Goal: Task Accomplishment & Management: Complete application form

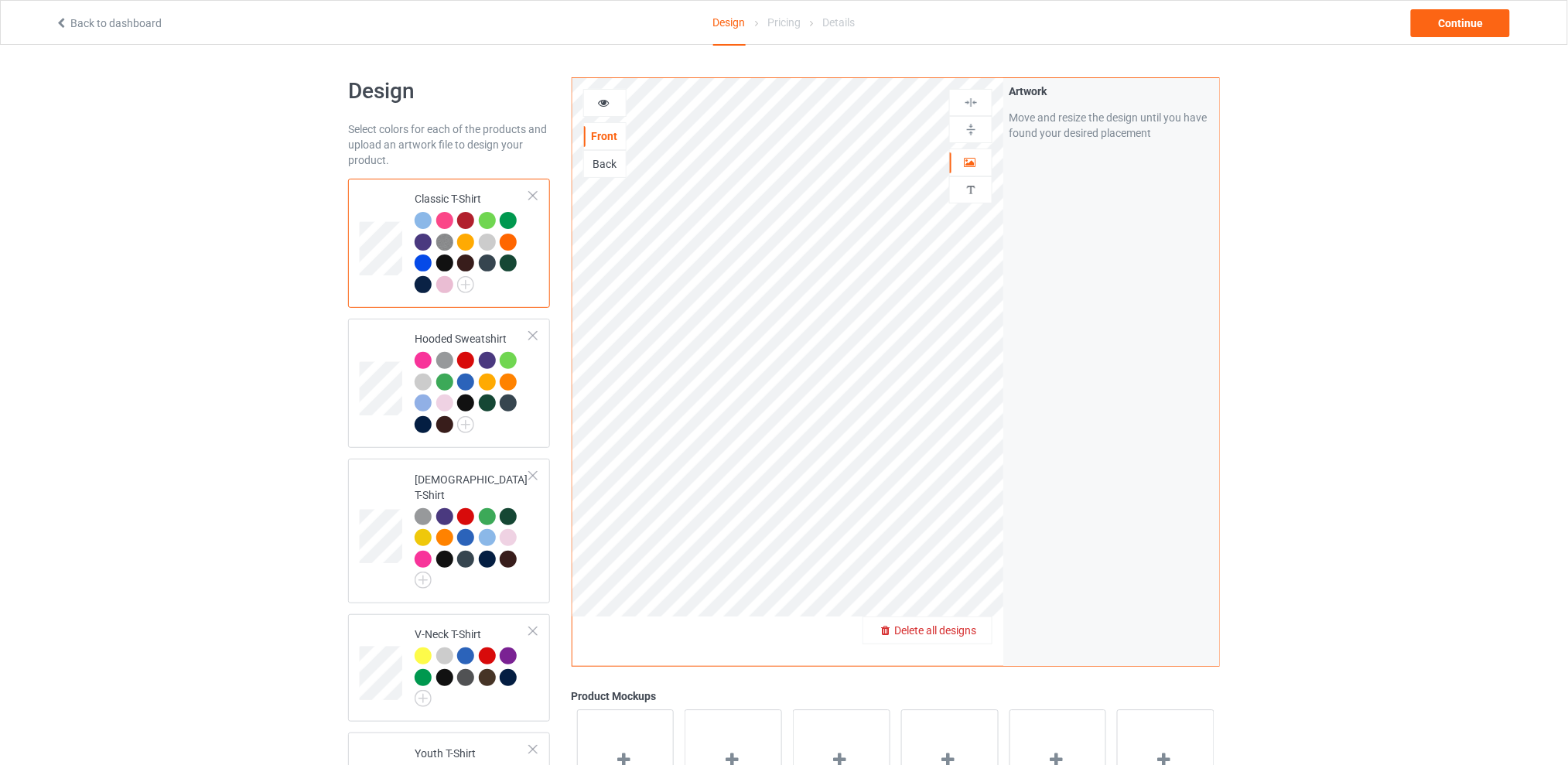
click at [979, 626] on div "Delete all designs" at bounding box center [928, 631] width 128 height 16
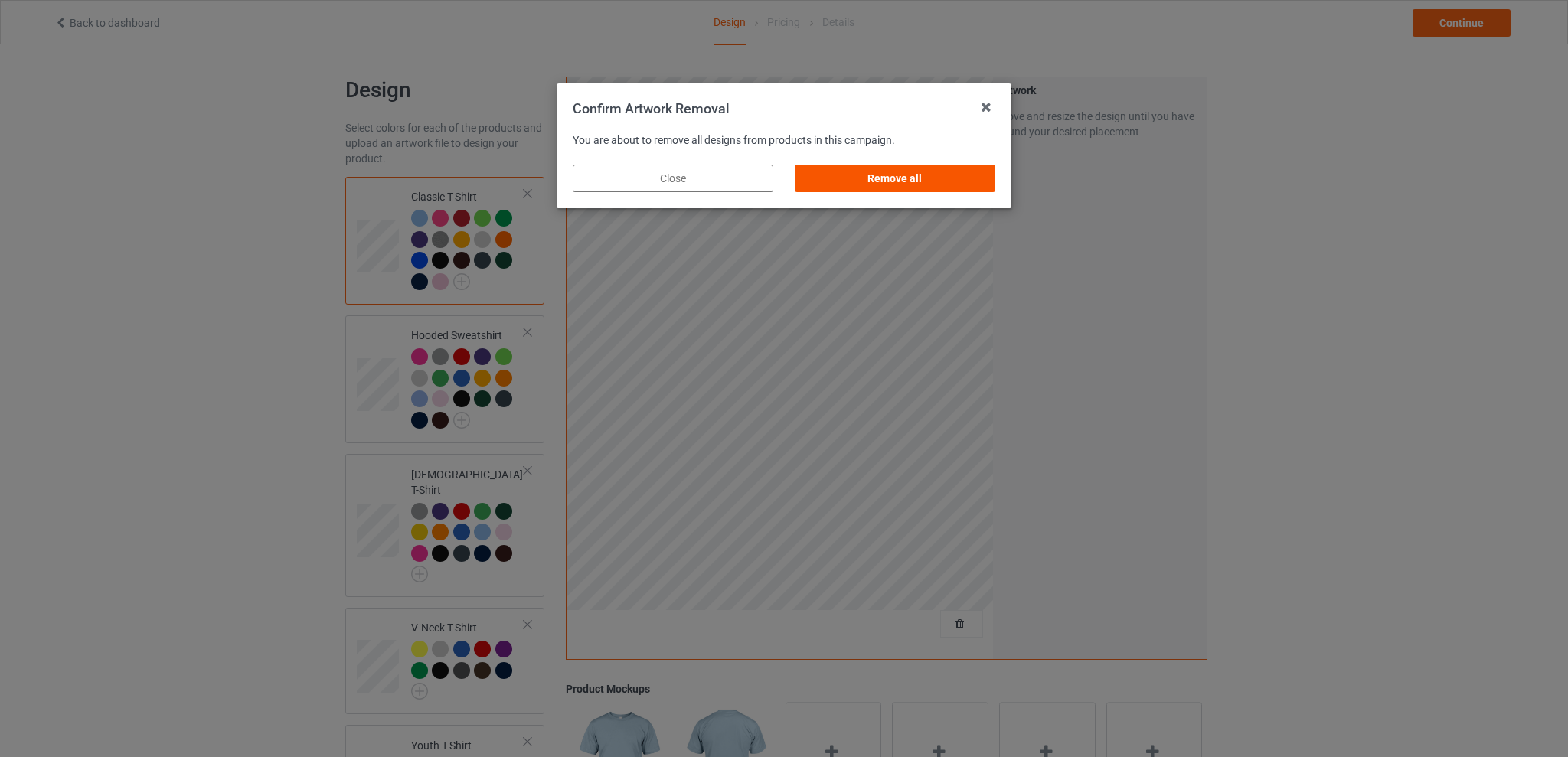
click at [893, 176] on div "Remove all" at bounding box center [895, 178] width 201 height 28
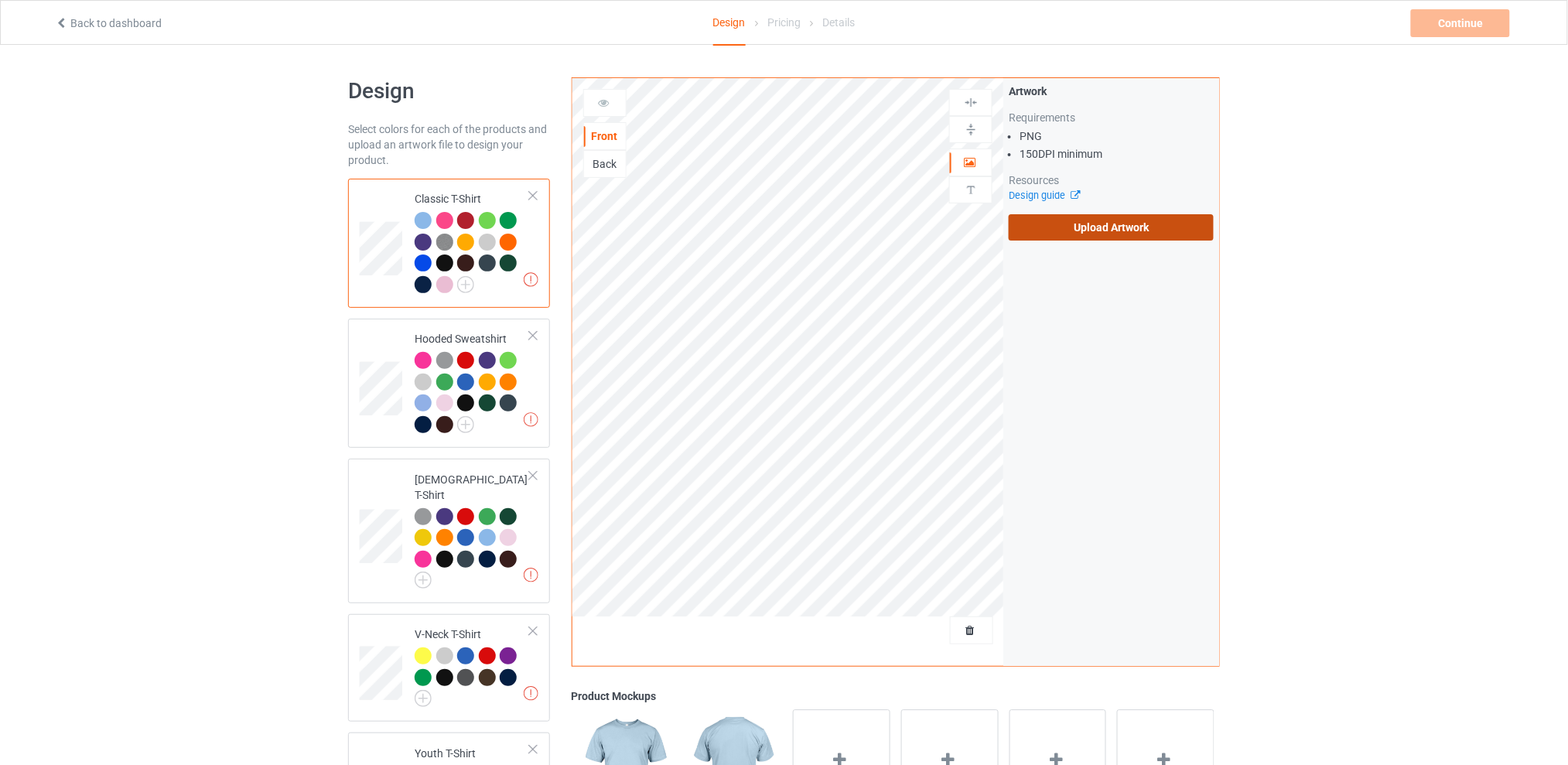
click at [1105, 230] on label "Upload Artwork" at bounding box center [1110, 227] width 205 height 26
click at [0, 0] on input "Upload Artwork" at bounding box center [0, 0] width 0 height 0
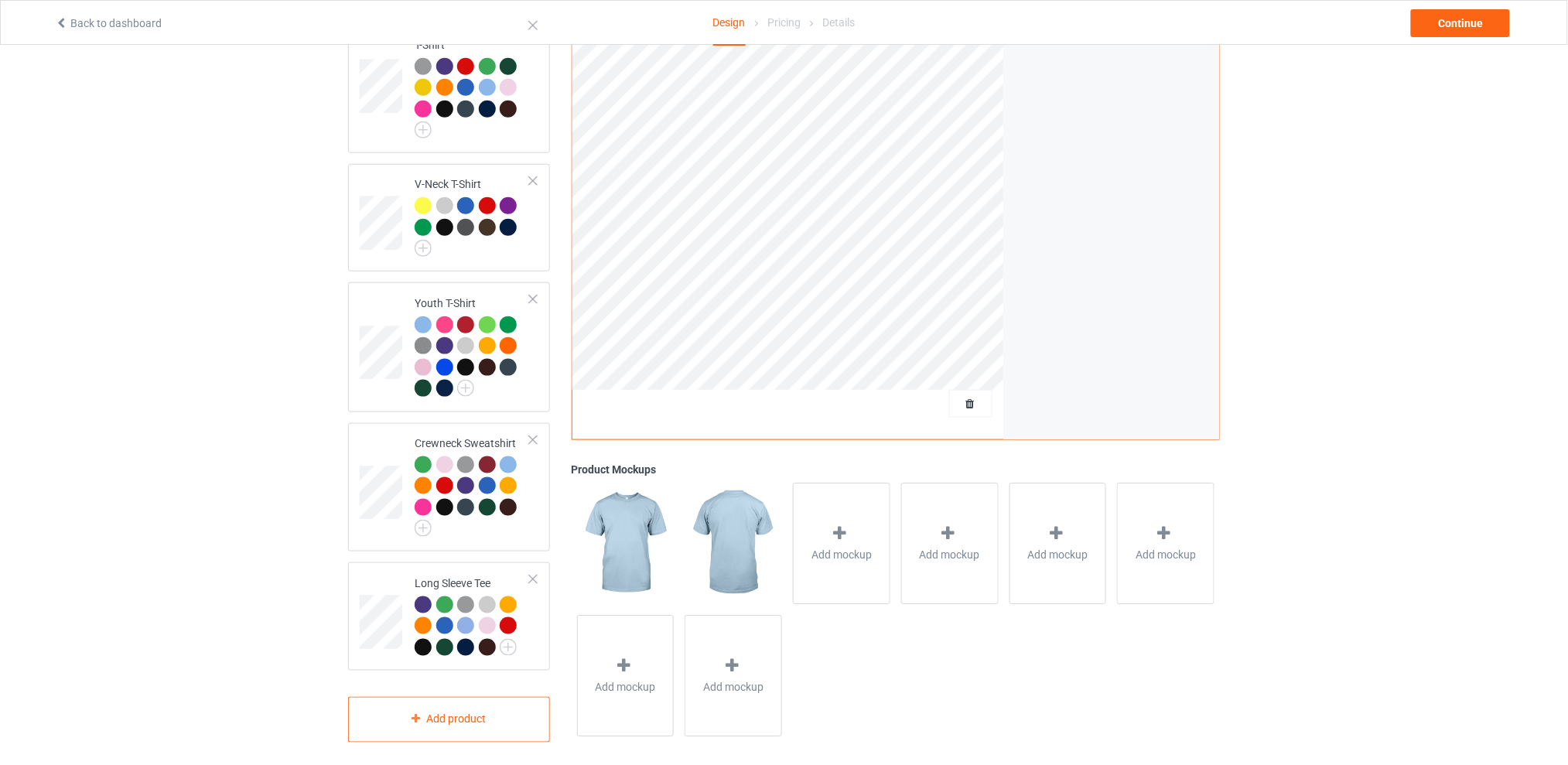
scroll to position [243, 0]
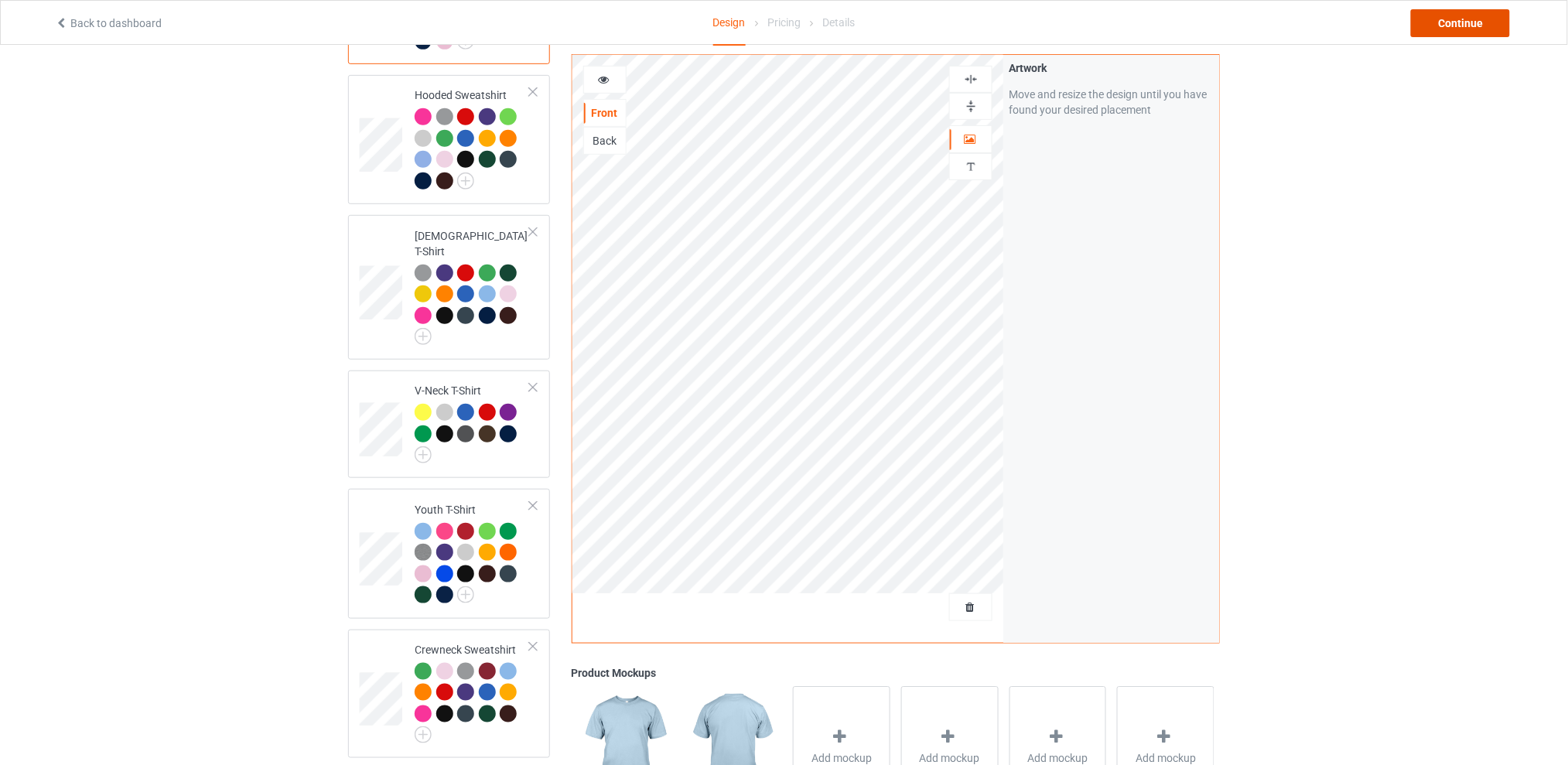
click at [1442, 13] on div "Continue" at bounding box center [1460, 24] width 99 height 28
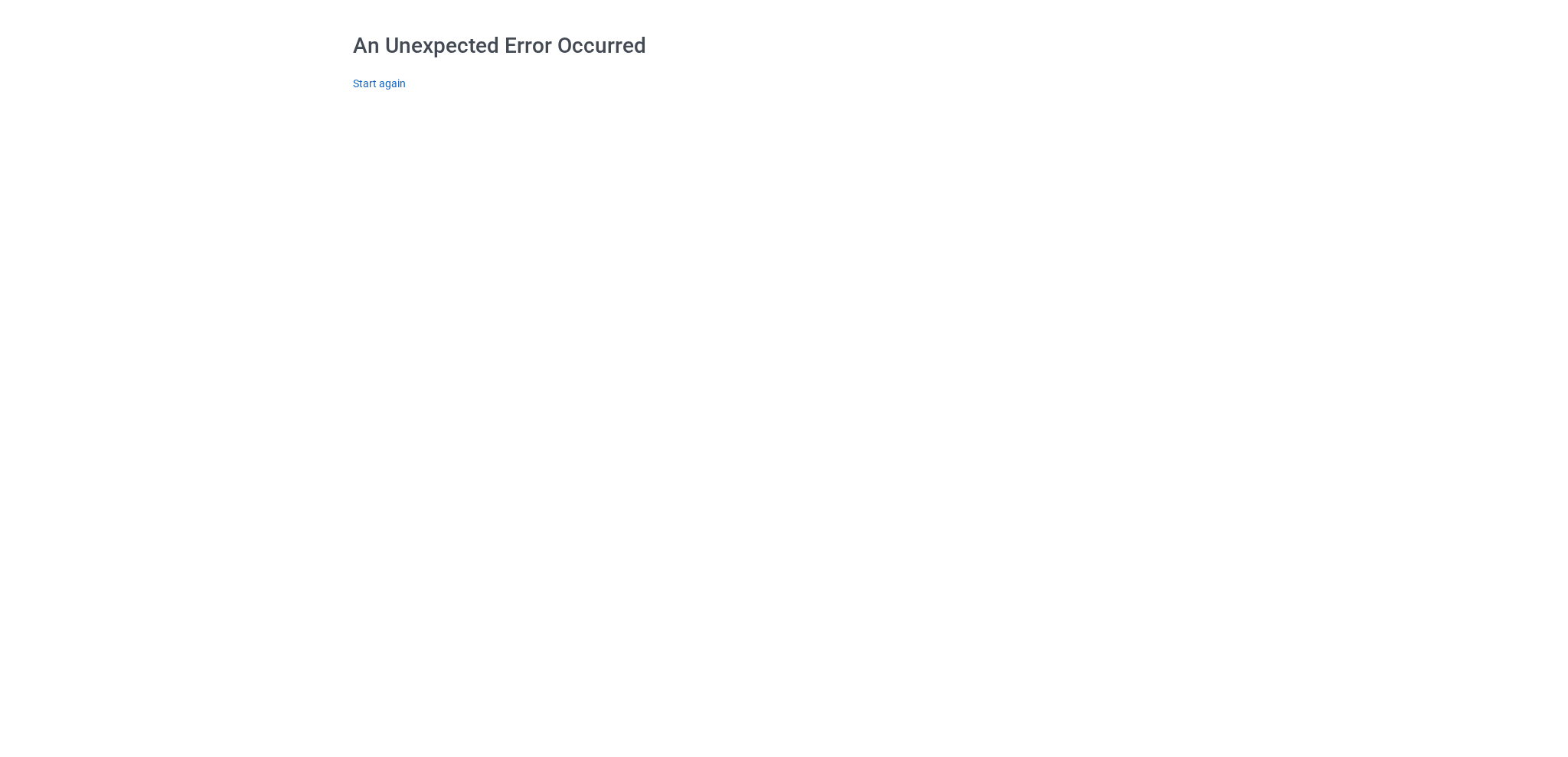
click at [385, 83] on link "Start again" at bounding box center [379, 83] width 53 height 12
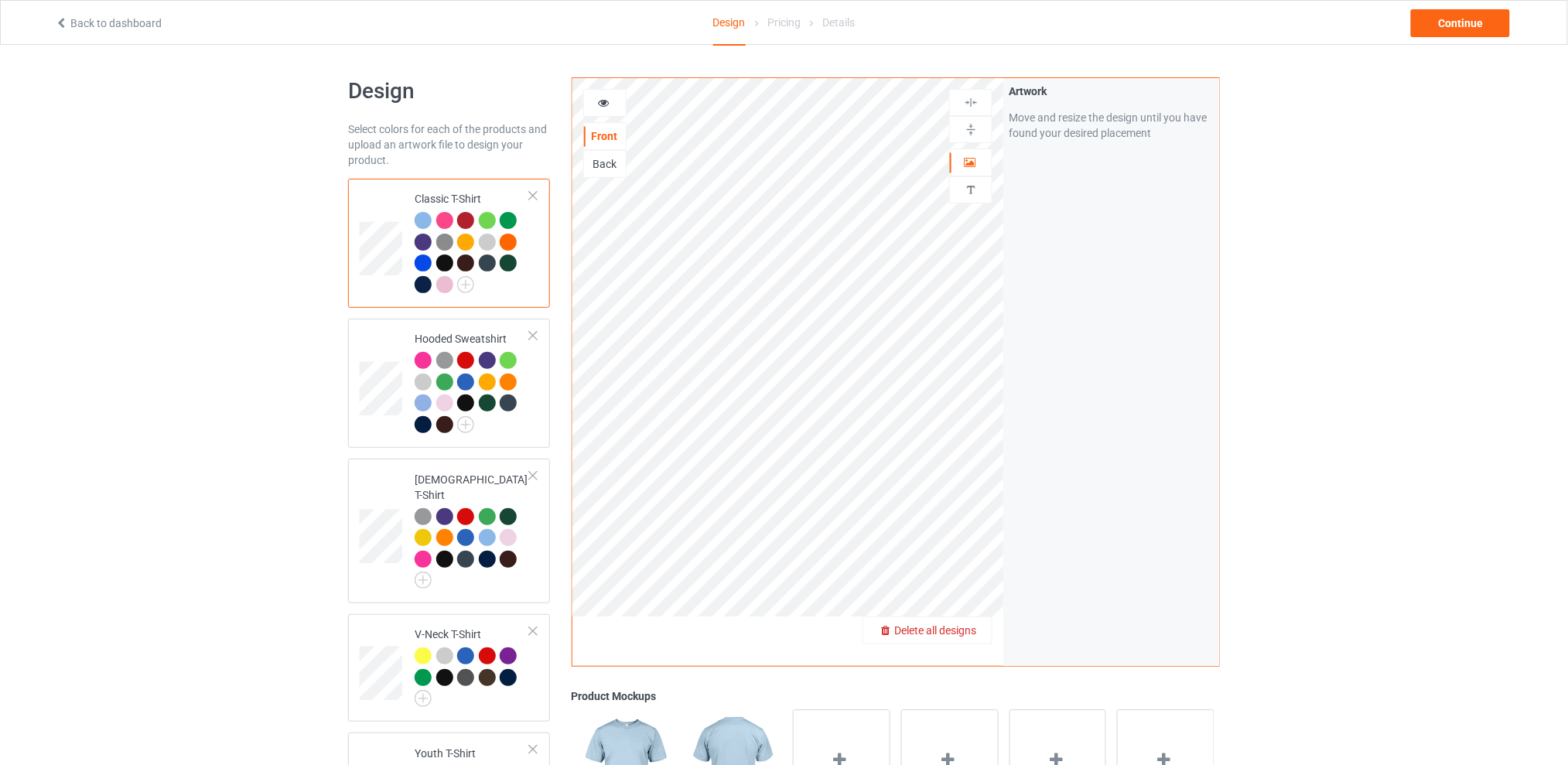
click at [972, 631] on span "Delete all designs" at bounding box center [935, 631] width 82 height 12
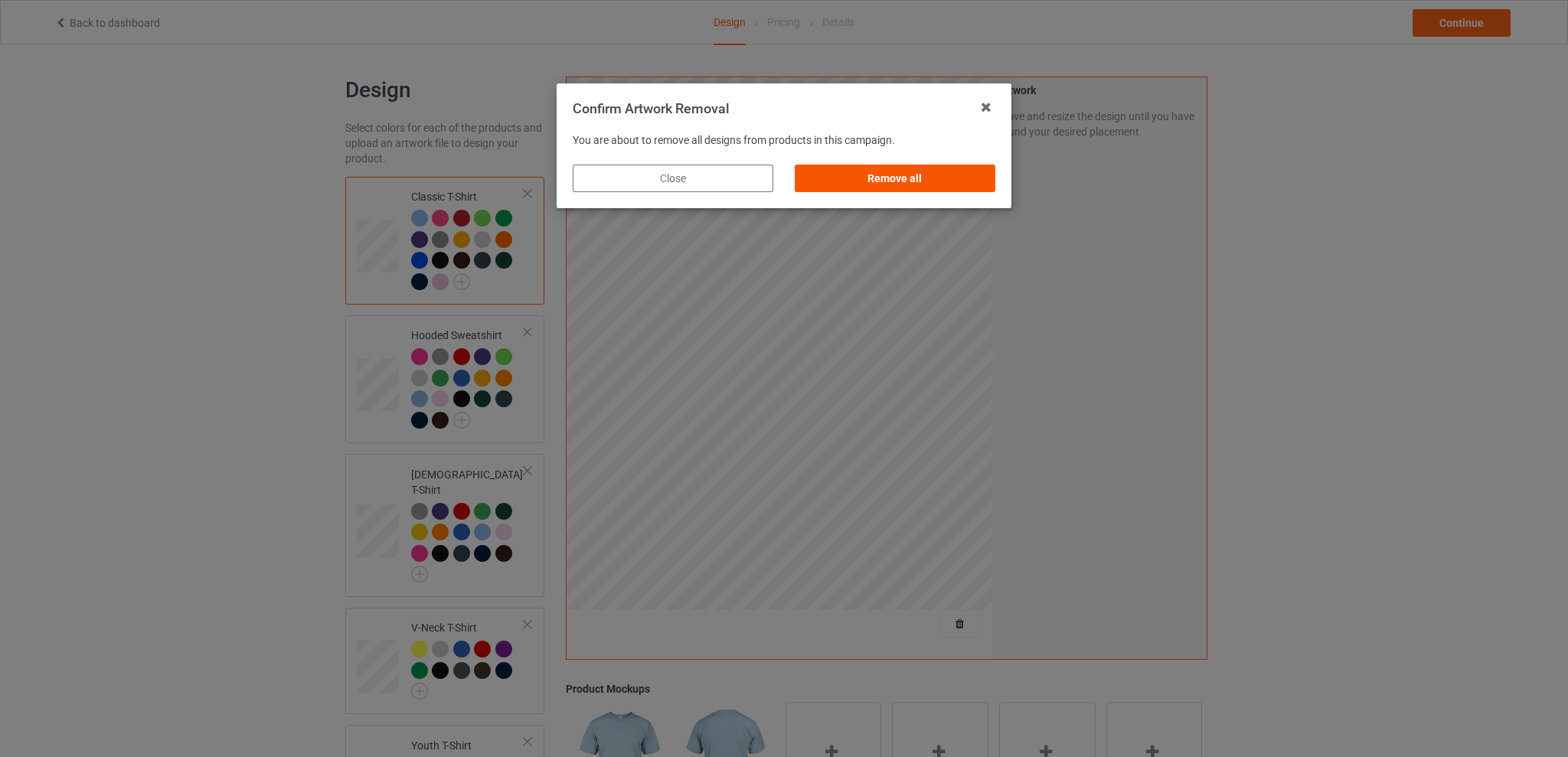
click at [903, 173] on div "Remove all" at bounding box center [895, 178] width 201 height 28
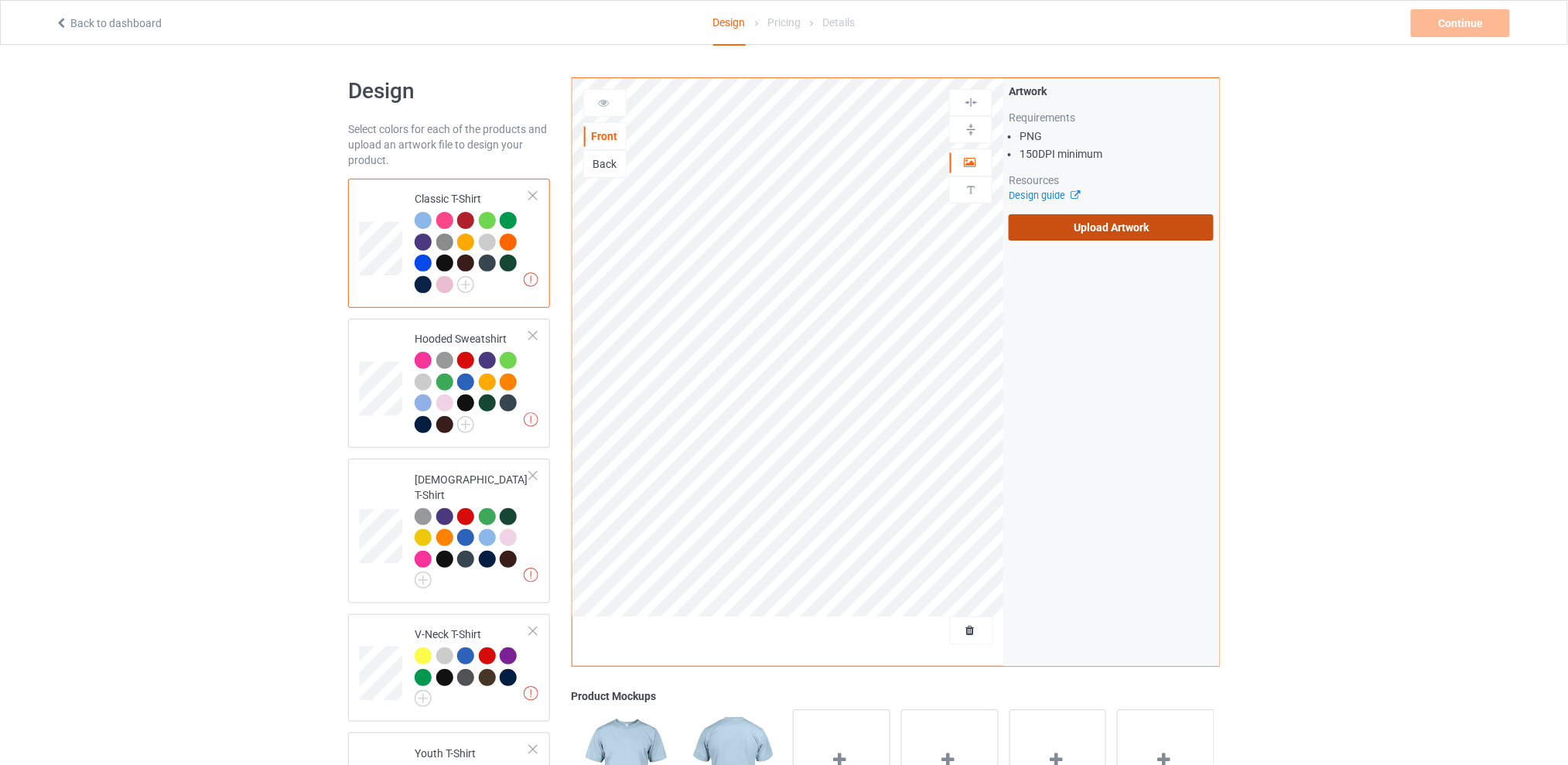
click at [1081, 232] on label "Upload Artwork" at bounding box center [1110, 227] width 205 height 26
click at [0, 0] on input "Upload Artwork" at bounding box center [0, 0] width 0 height 0
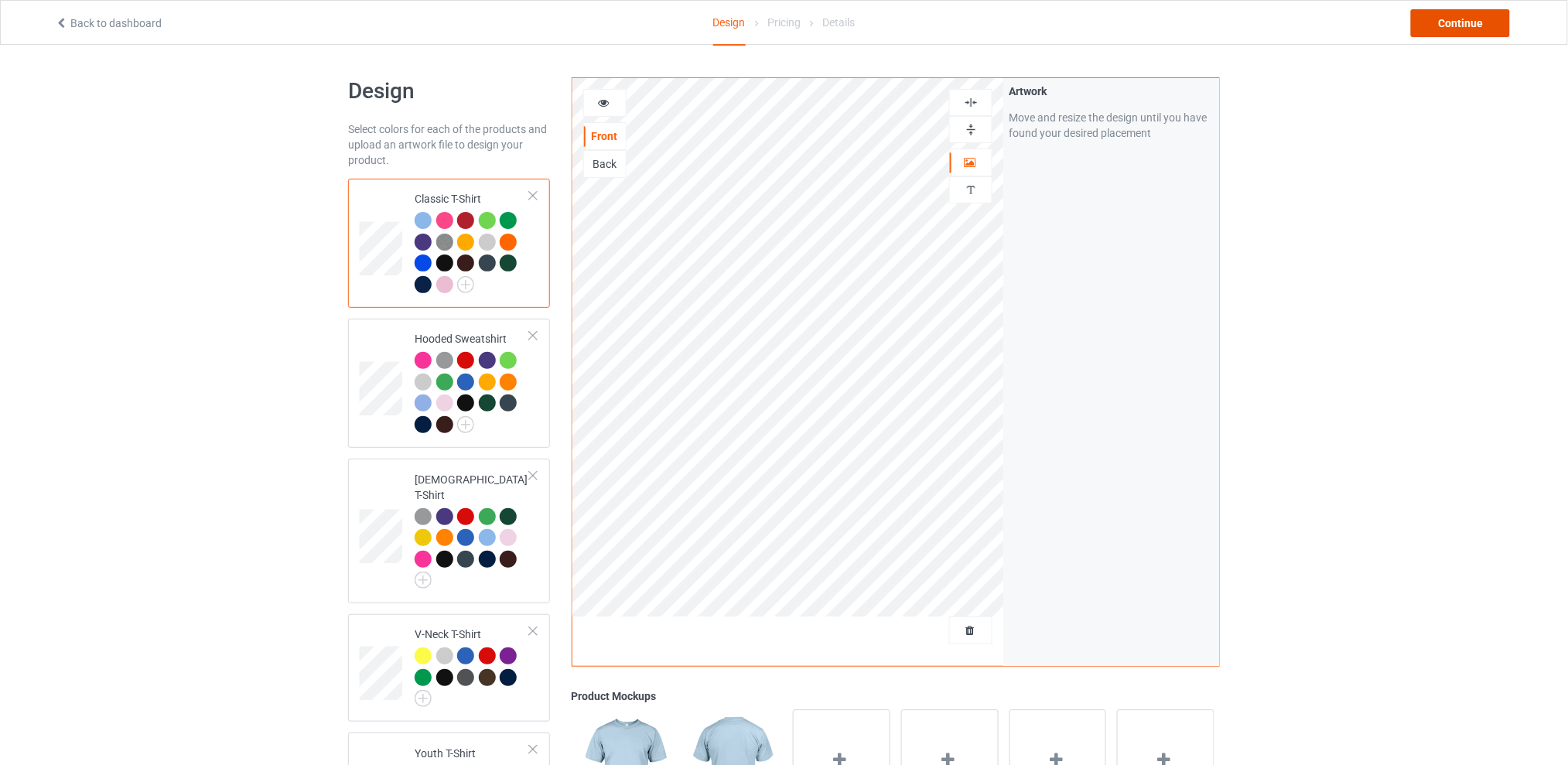
click at [1462, 29] on div "Continue" at bounding box center [1460, 24] width 99 height 28
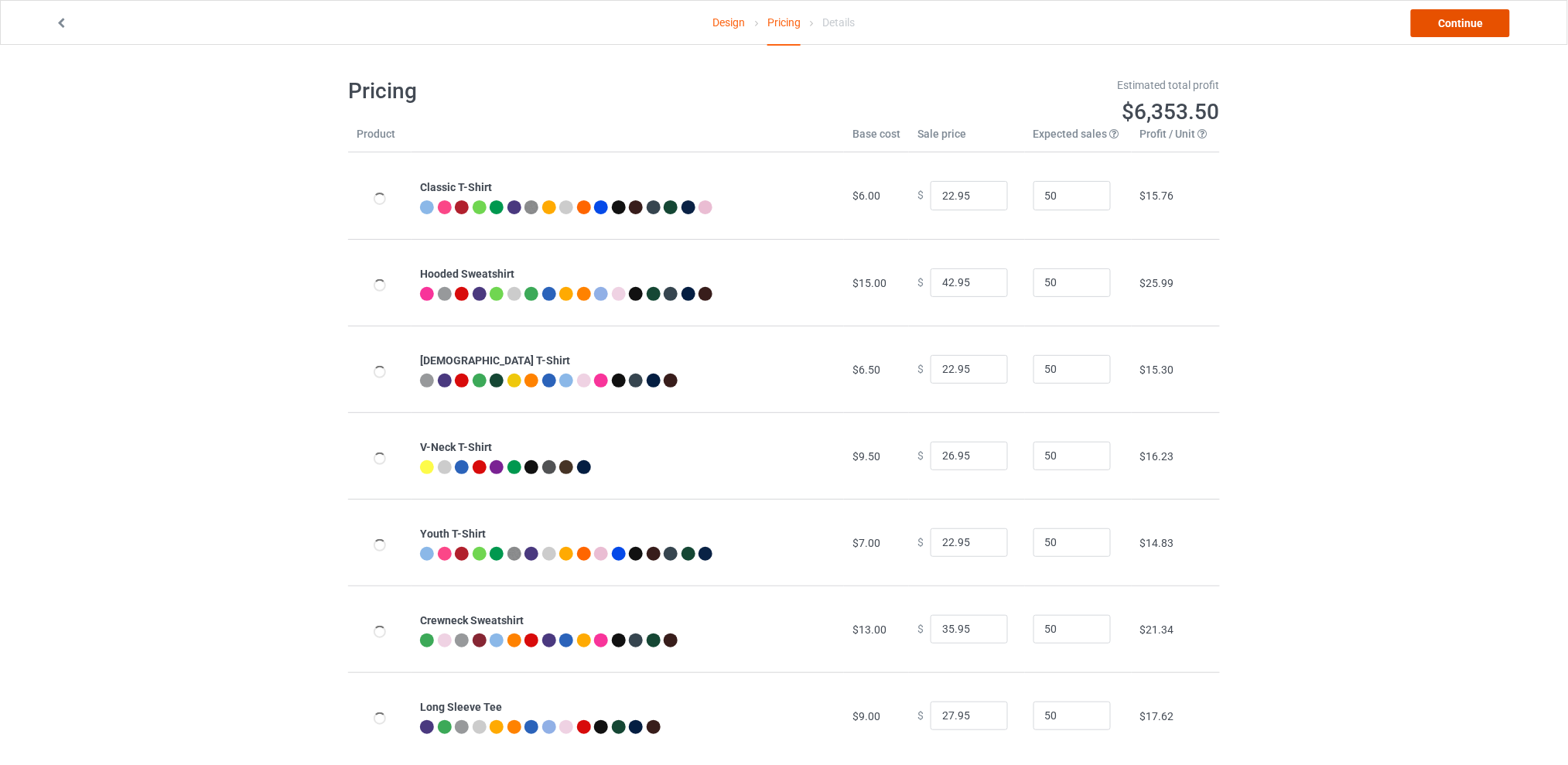
click at [1438, 28] on link "Continue" at bounding box center [1460, 24] width 99 height 28
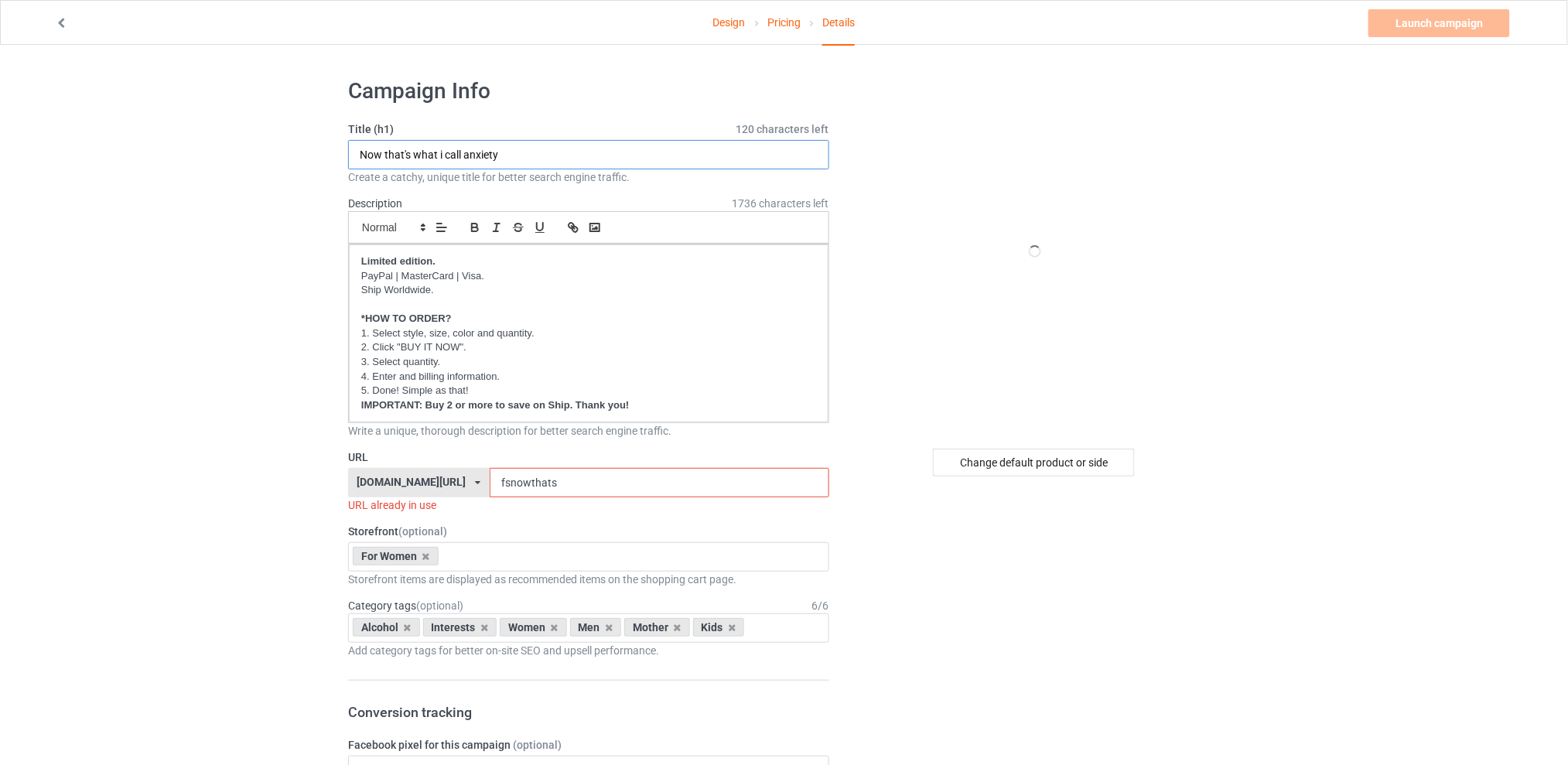
drag, startPoint x: 525, startPoint y: 146, endPoint x: 275, endPoint y: 155, distance: 250.2
type input "Some of you need to be parents"
drag, startPoint x: 587, startPoint y: 484, endPoint x: 474, endPoint y: 483, distance: 113.0
click at [474, 483] on div "tattooskullfashion.com/ skulltattoosfashion.com/ tattooskullfashion.com/ teechi…" at bounding box center [589, 482] width 481 height 29
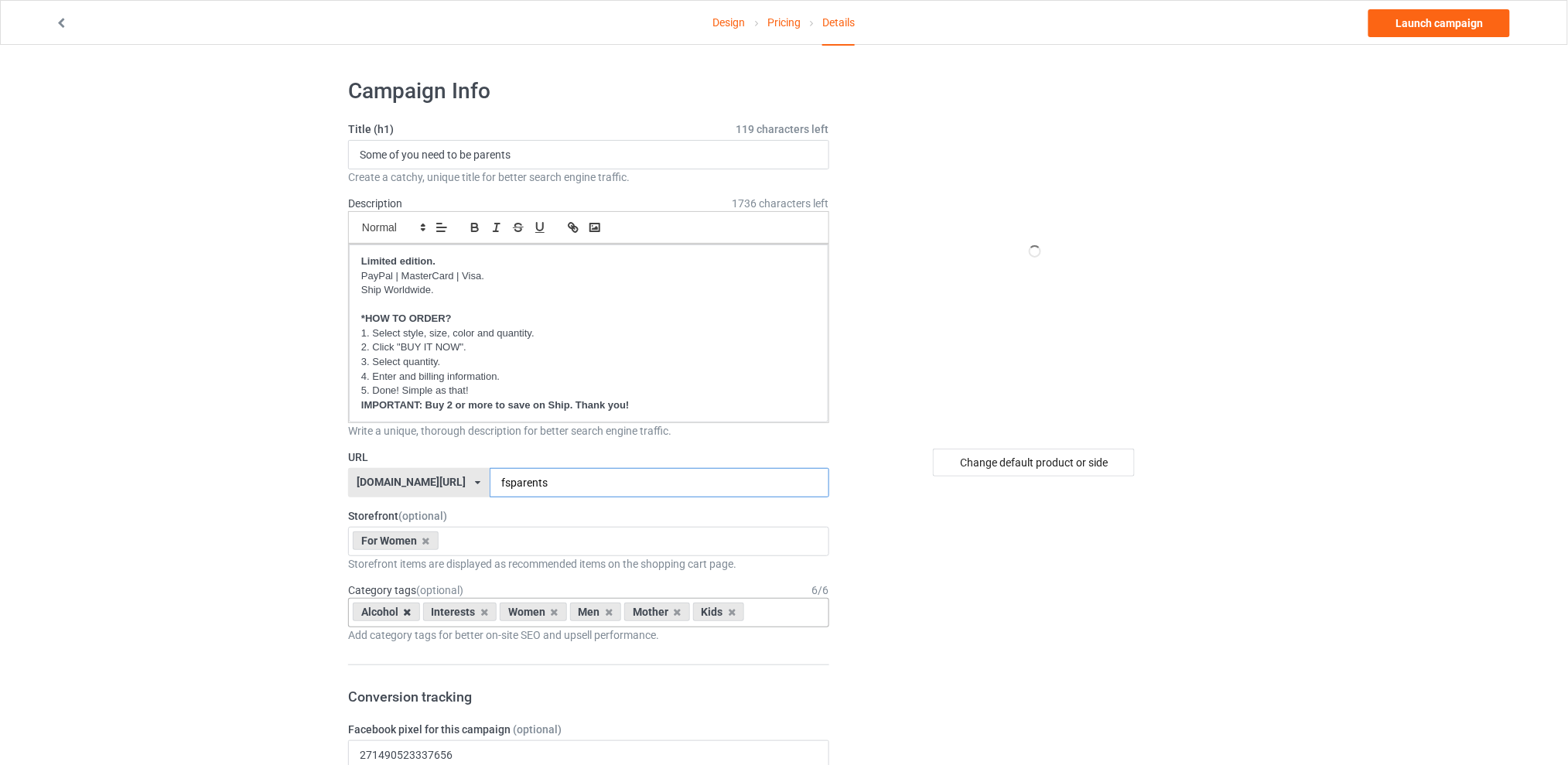
type input "fsparents"
click at [408, 613] on icon at bounding box center [408, 611] width 8 height 10
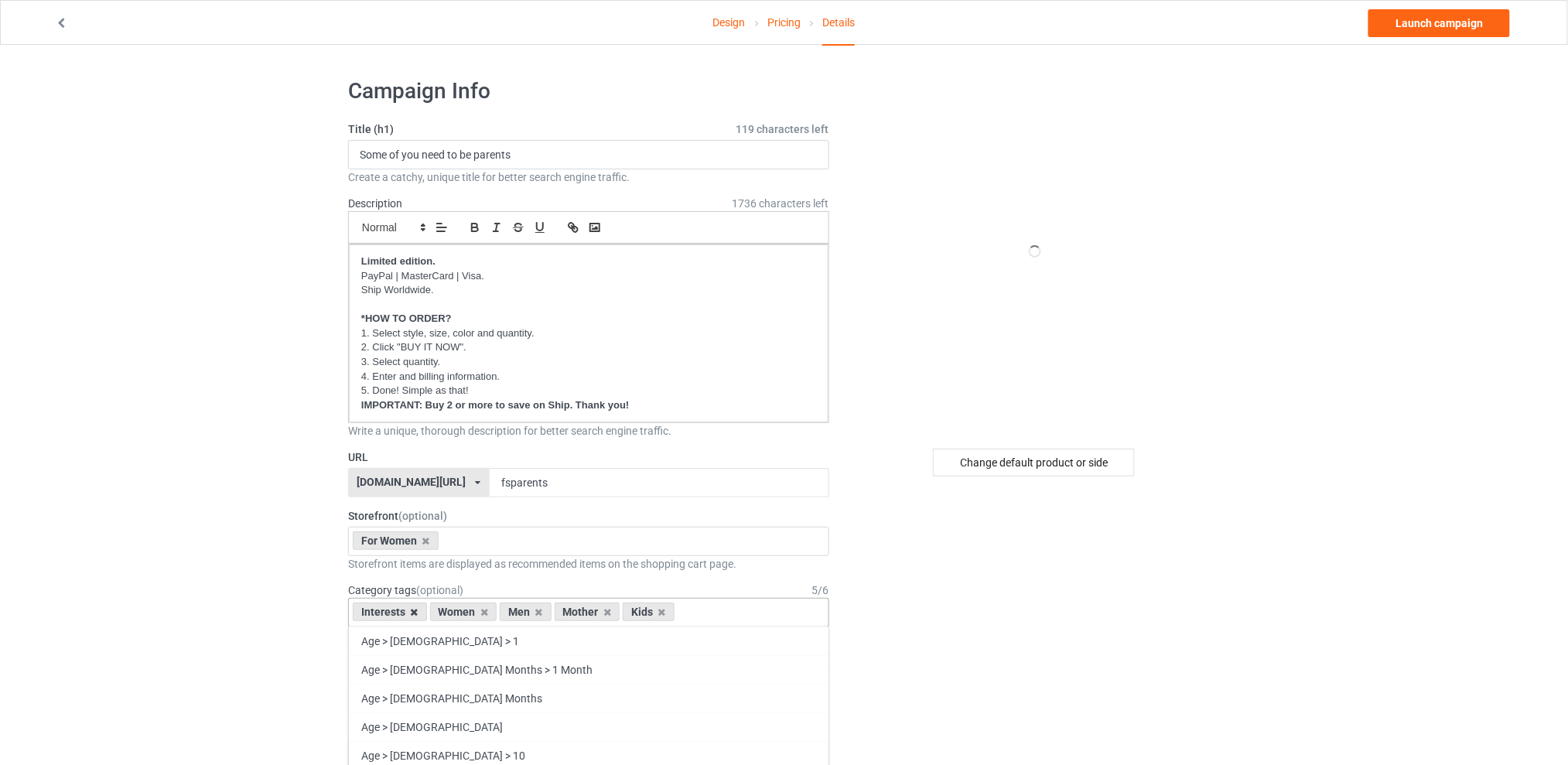
click at [415, 615] on icon at bounding box center [415, 611] width 8 height 10
click at [463, 612] on icon at bounding box center [461, 611] width 8 height 10
click at [473, 613] on icon at bounding box center [475, 611] width 8 height 10
click at [463, 614] on icon at bounding box center [461, 611] width 8 height 10
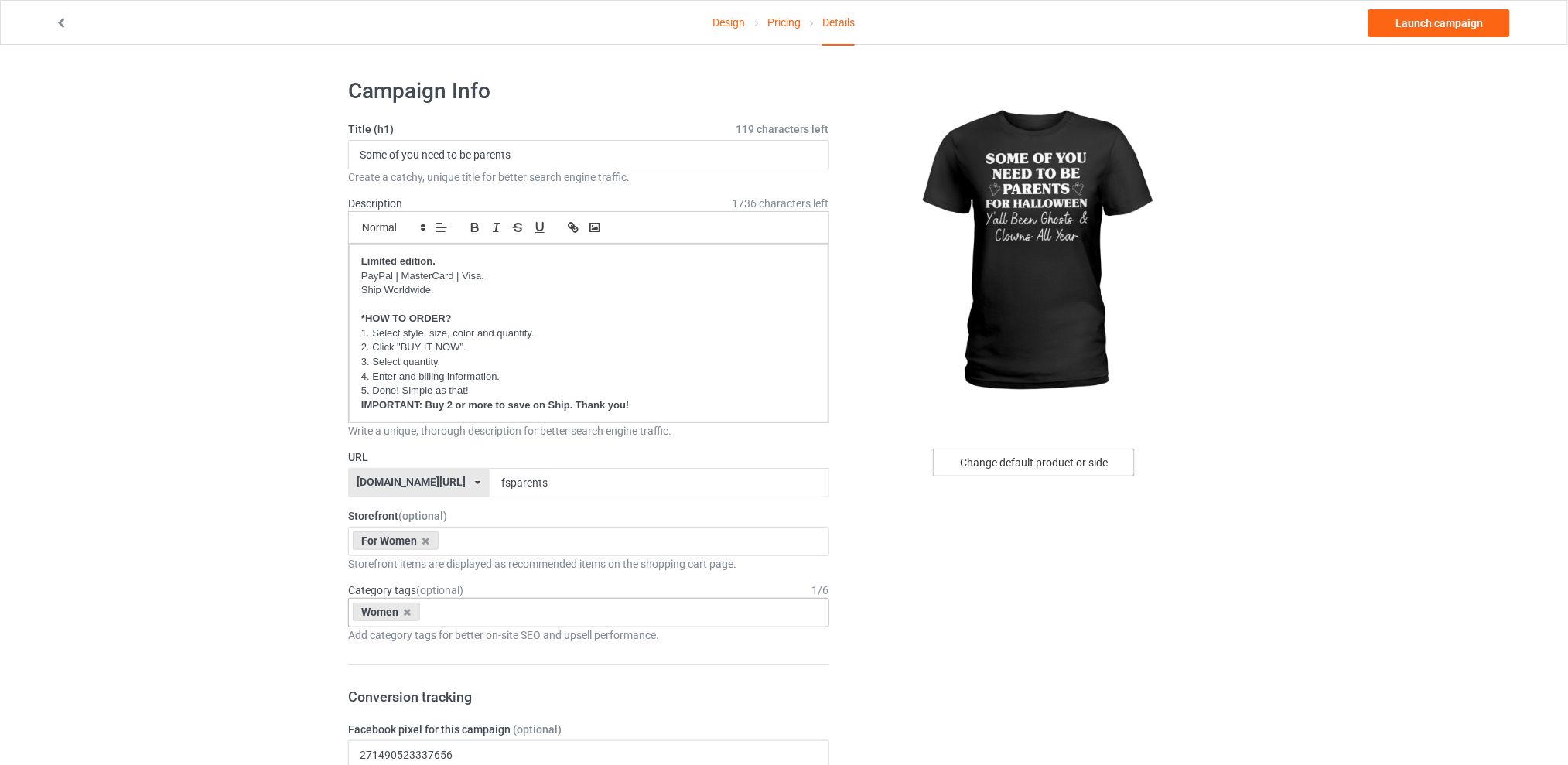
click at [1004, 458] on div "Change default product or side" at bounding box center [1034, 463] width 202 height 28
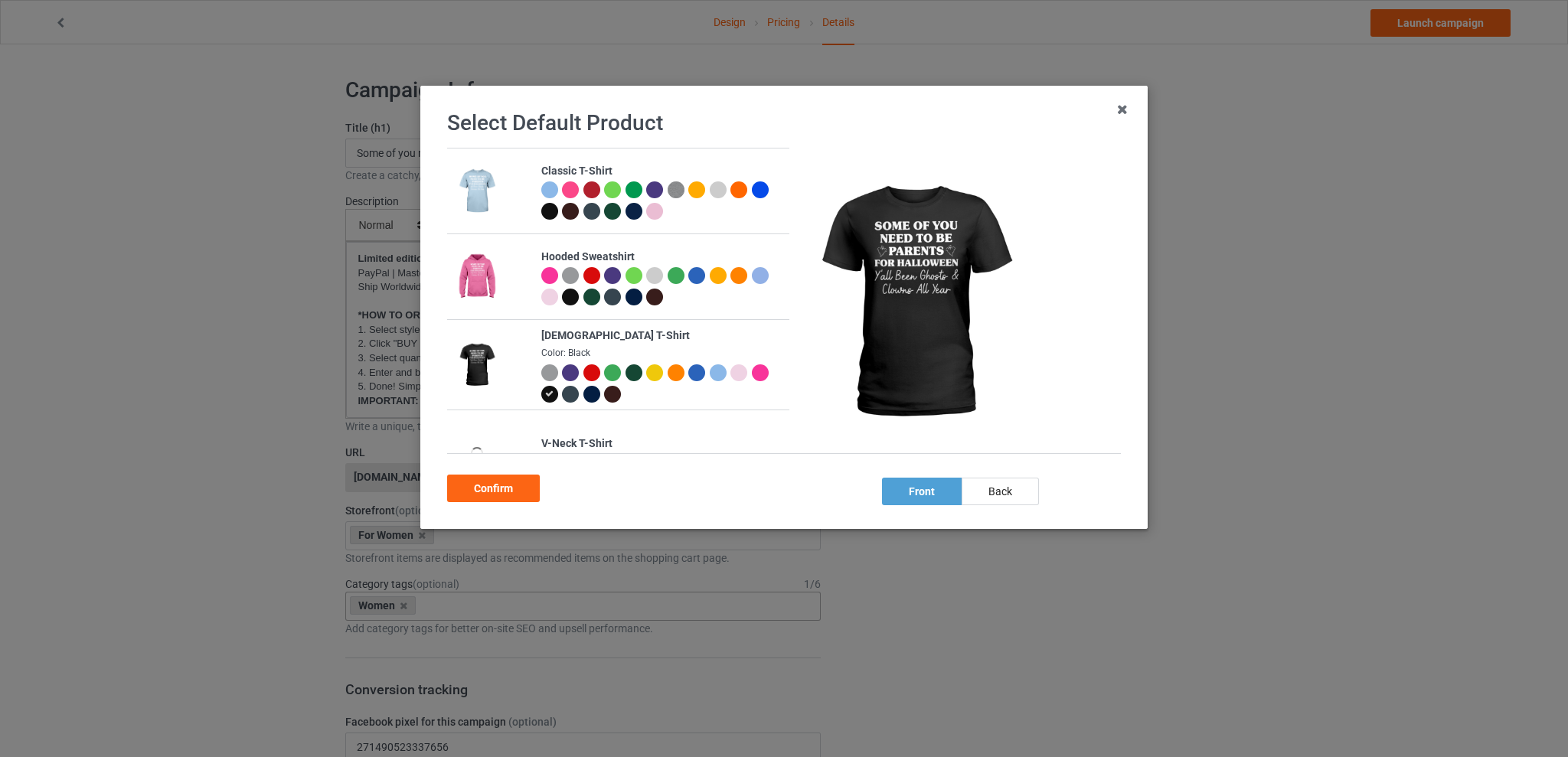
scroll to position [300, 0]
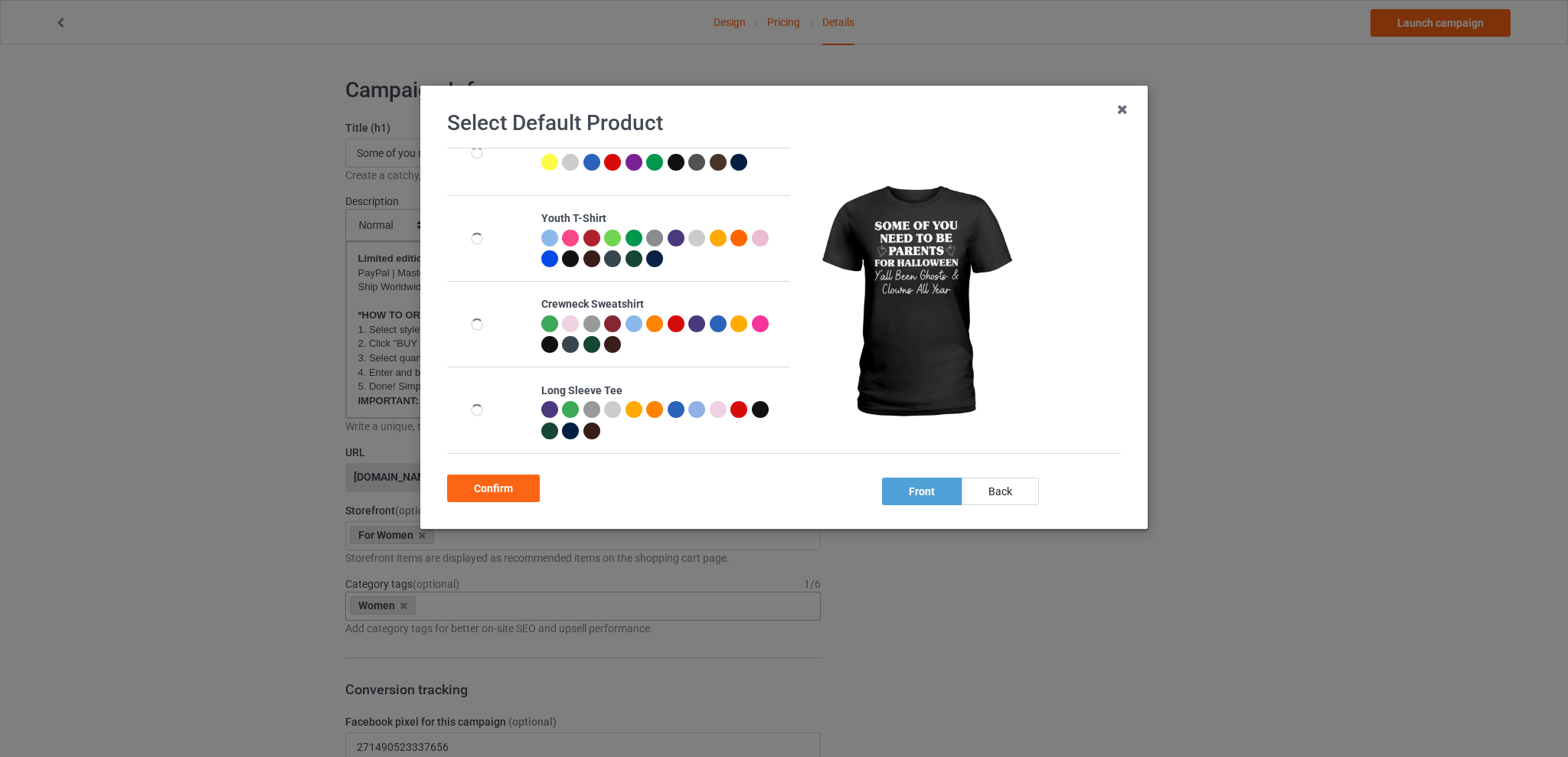
click at [712, 322] on div at bounding box center [717, 323] width 17 height 17
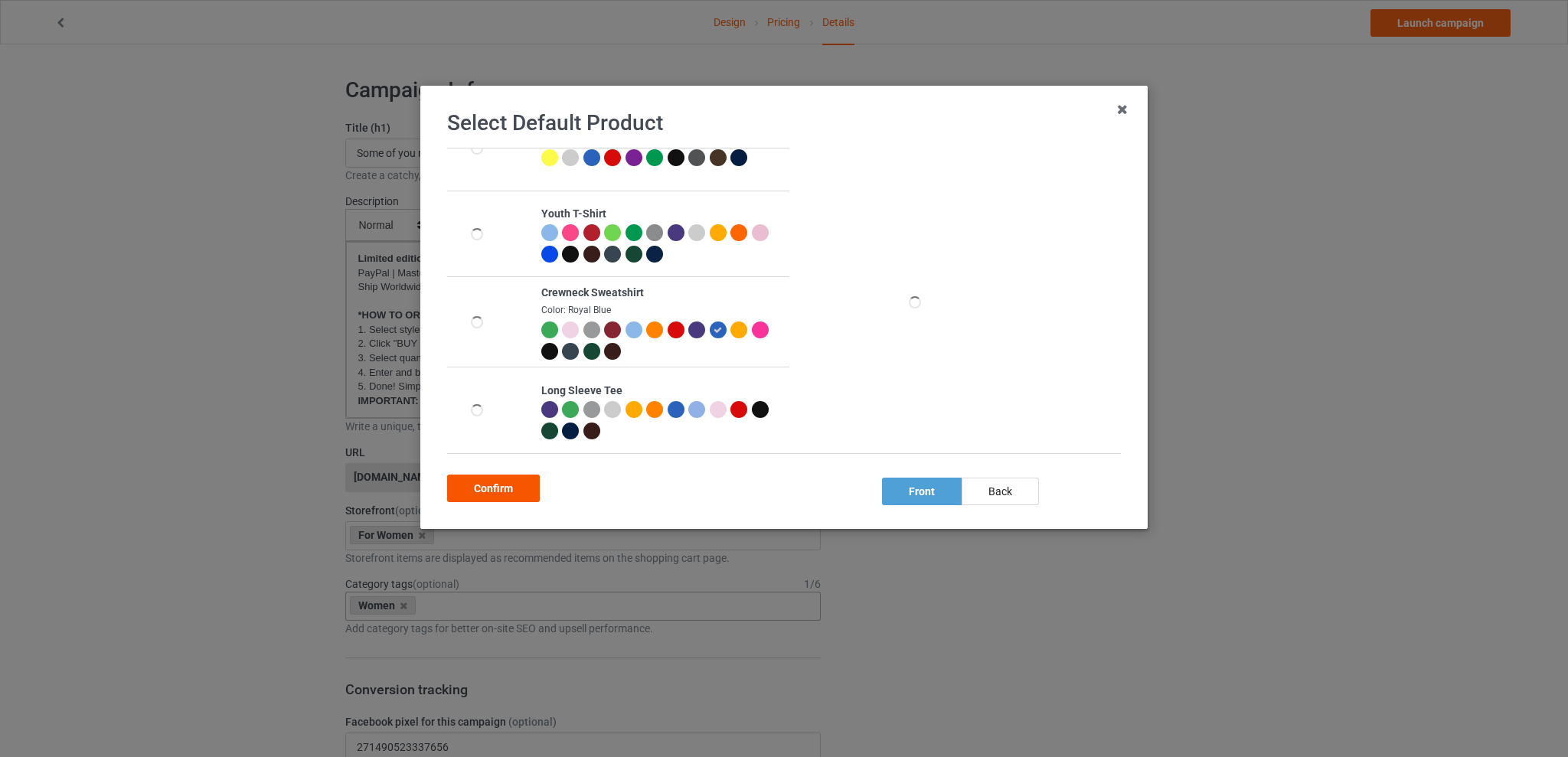
click at [493, 486] on div "Confirm" at bounding box center [493, 488] width 93 height 28
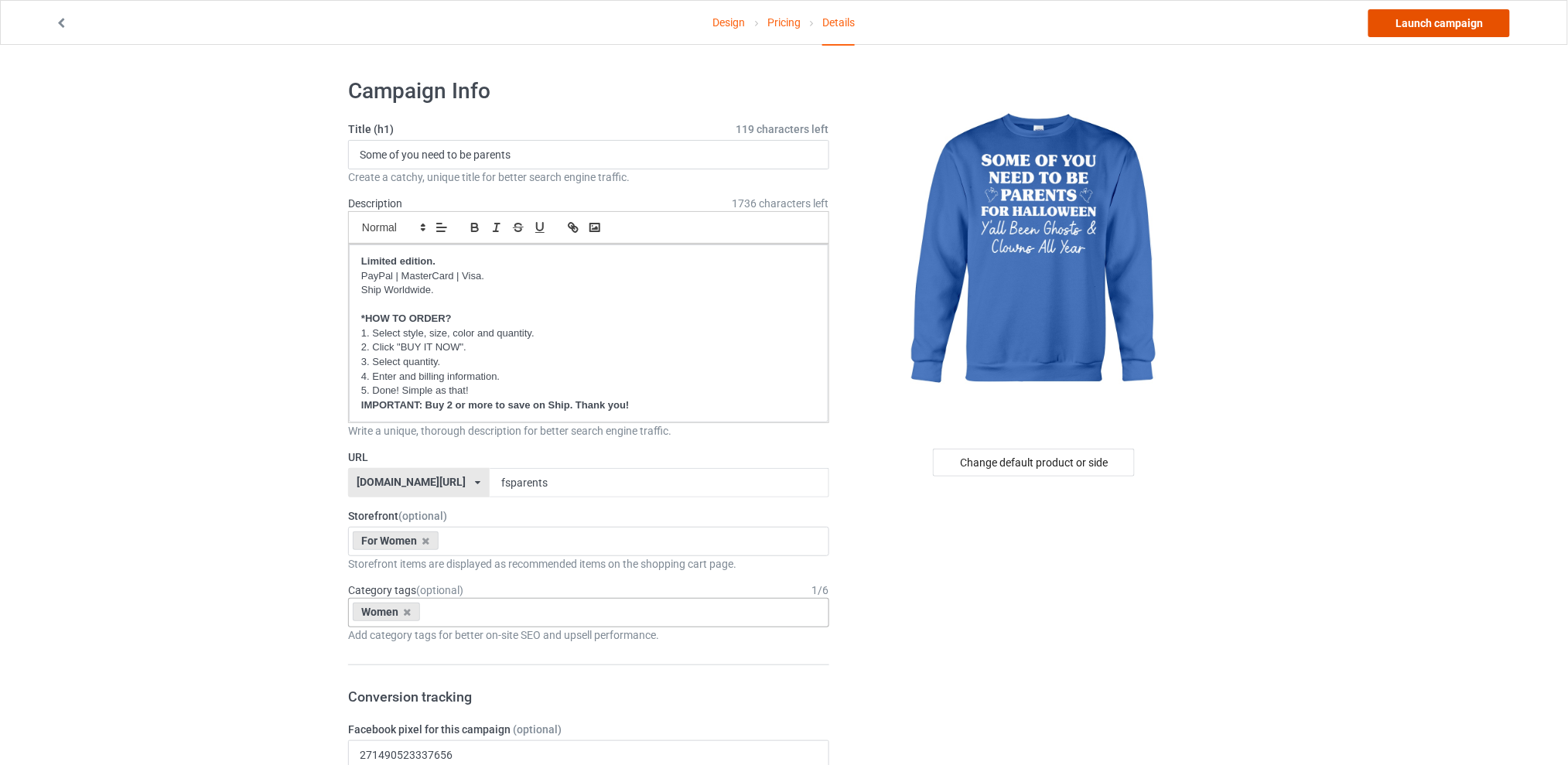
click at [1420, 29] on link "Launch campaign" at bounding box center [1439, 24] width 141 height 28
